Goal: Information Seeking & Learning: Learn about a topic

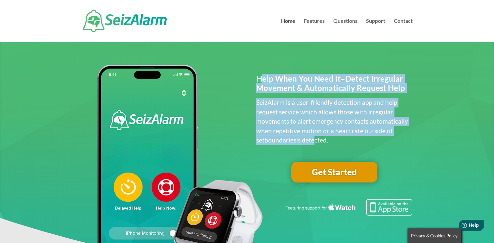
drag, startPoint x: 262, startPoint y: 78, endPoint x: 303, endPoint y: 139, distance: 73.3
click at [303, 139] on div "Help When You Need It–Detect Irregular Movement & Automatically Request Help Se…" at bounding box center [334, 109] width 157 height 71
click at [303, 139] on p "SeizAlarm is a user-friendly detection app and help request service which allow…" at bounding box center [334, 121] width 157 height 47
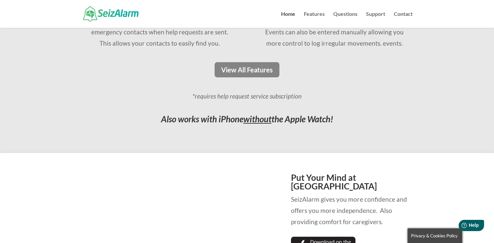
scroll to position [575, 0]
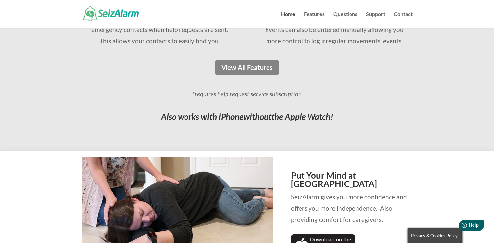
drag, startPoint x: 169, startPoint y: 117, endPoint x: 329, endPoint y: 137, distance: 161.3
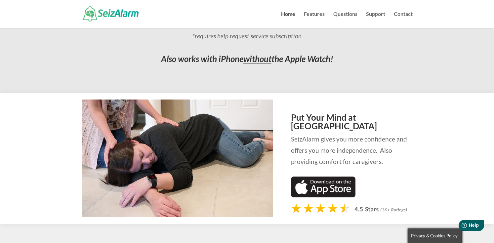
scroll to position [634, 0]
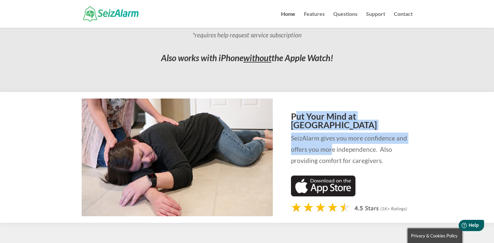
drag, startPoint x: 295, startPoint y: 114, endPoint x: 330, endPoint y: 145, distance: 46.0
click at [330, 145] on div "Put Your Mind at Ease SeizAlarm gives you more confidence and offers you more i…" at bounding box center [351, 139] width 121 height 55
click at [330, 145] on p "SeizAlarm gives you more confidence and offers you more independence. Also prov…" at bounding box center [351, 150] width 121 height 34
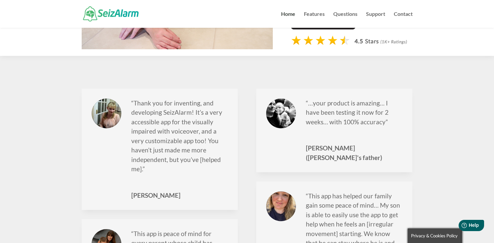
scroll to position [805, 0]
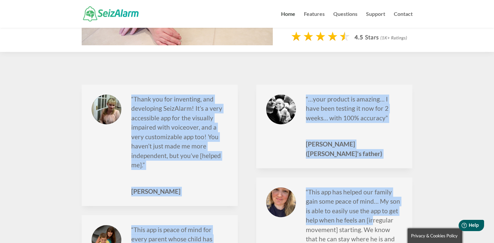
drag, startPoint x: 129, startPoint y: 66, endPoint x: 369, endPoint y: 213, distance: 281.9
click at [371, 214] on div "“Thank you for inventing, and developing SeizAlarm! It’s a very accessible app …" at bounding box center [247, 201] width 494 height 299
click at [369, 213] on span "“This app has helped our family gain some peace of mind… My son is able to easi…" at bounding box center [353, 234] width 94 height 93
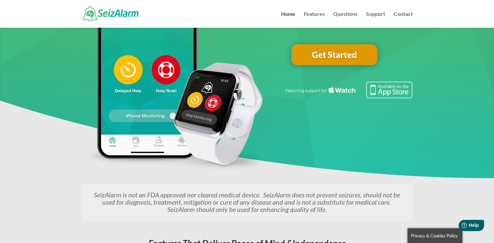
scroll to position [0, 0]
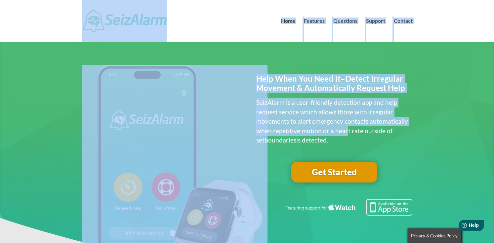
drag, startPoint x: 61, startPoint y: 17, endPoint x: 341, endPoint y: 125, distance: 299.7
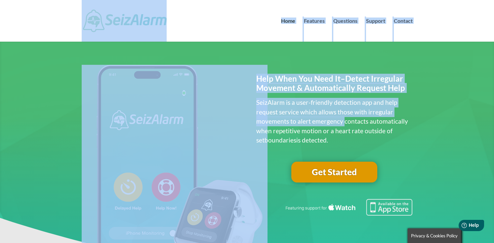
click at [341, 125] on p "SeizAlarm is a user-friendly detection app and help request service which allow…" at bounding box center [334, 121] width 157 height 47
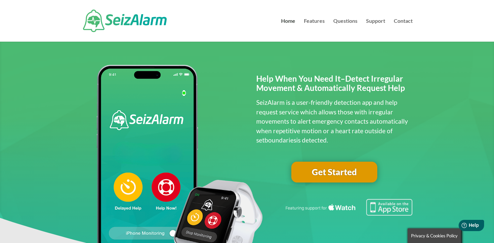
drag, startPoint x: 390, startPoint y: 140, endPoint x: 255, endPoint y: 57, distance: 158.4
click at [255, 57] on div "Help When You Need It–Detect Irregular Movement & Automatically Request Help Se…" at bounding box center [247, 168] width 494 height 254
click at [251, 56] on span at bounding box center [247, 196] width 494 height 327
